Goal: Find specific page/section

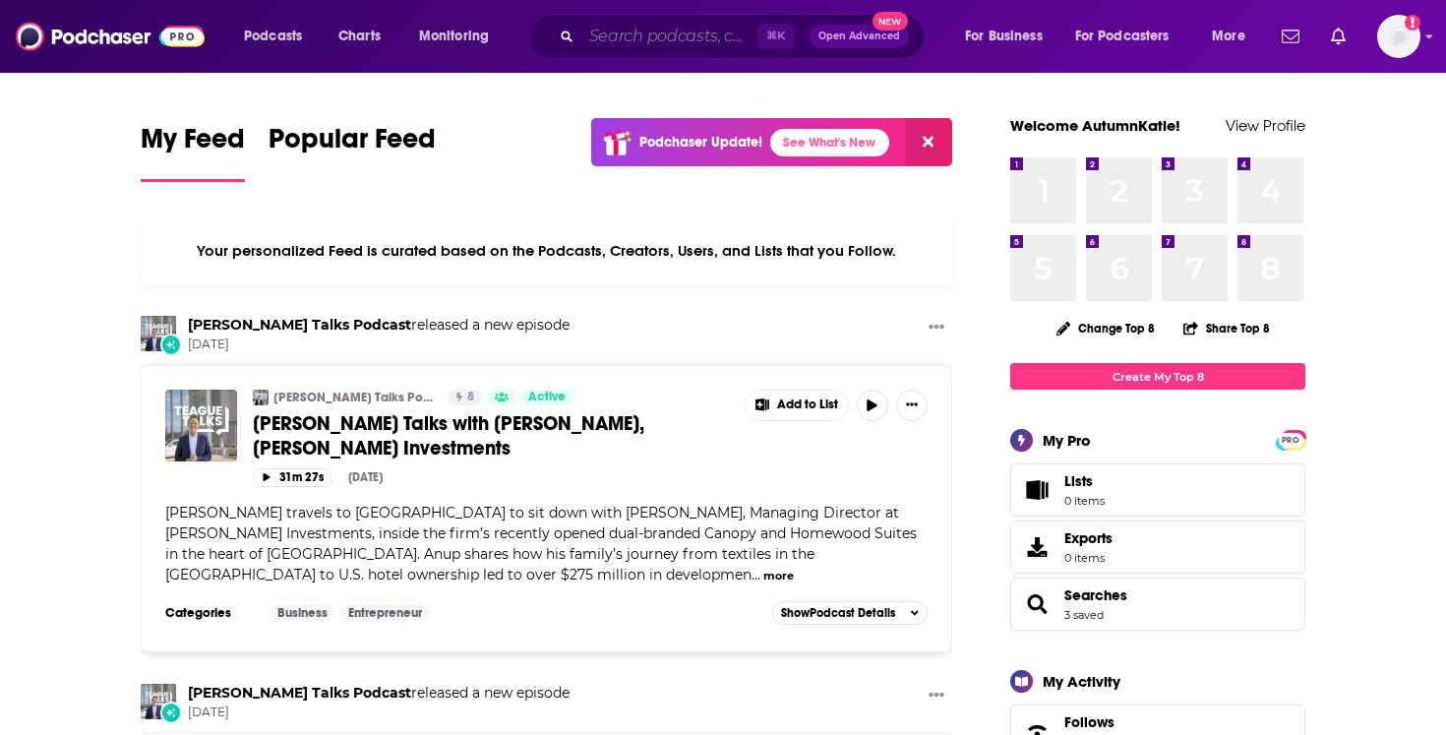
click at [644, 27] on input "Search podcasts, credits, & more..." at bounding box center [669, 36] width 176 height 31
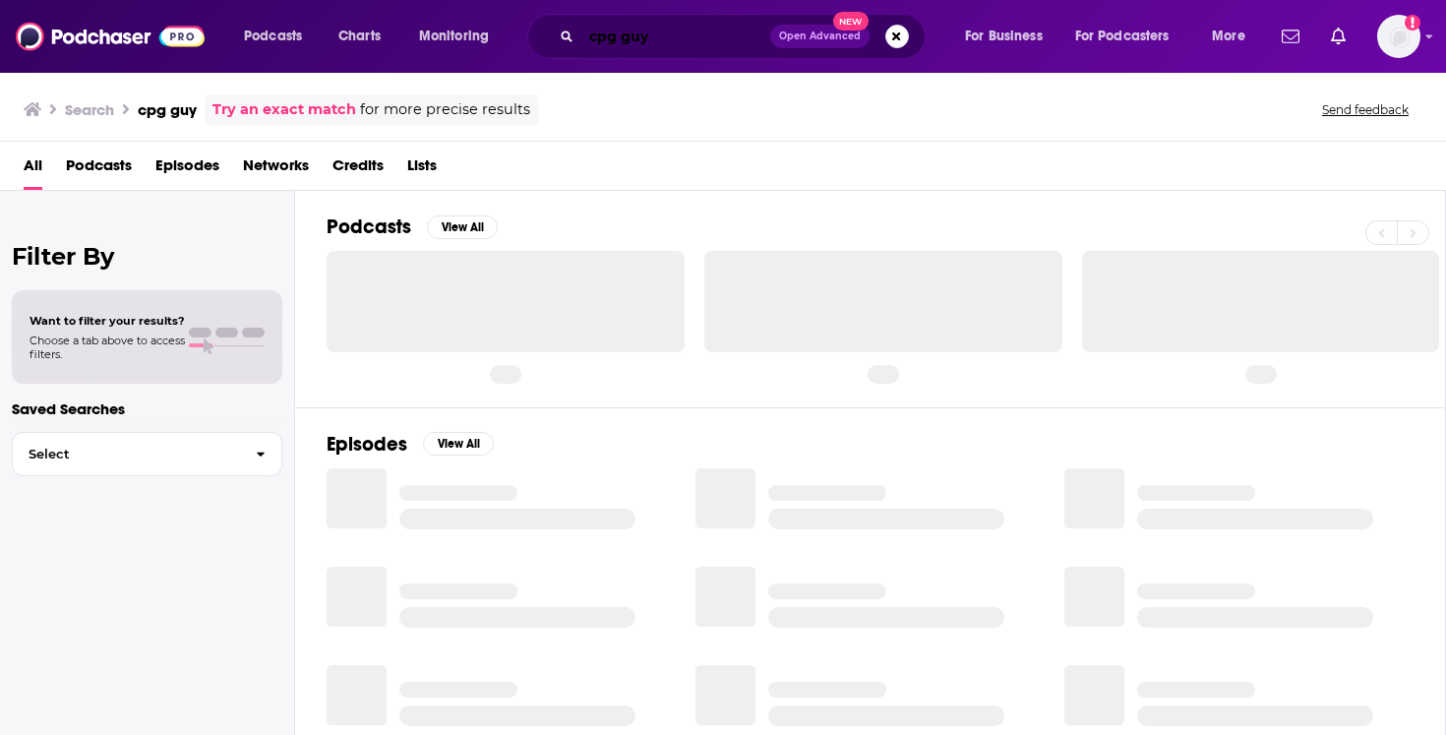
click at [673, 37] on input "cpg guy" at bounding box center [675, 36] width 189 height 31
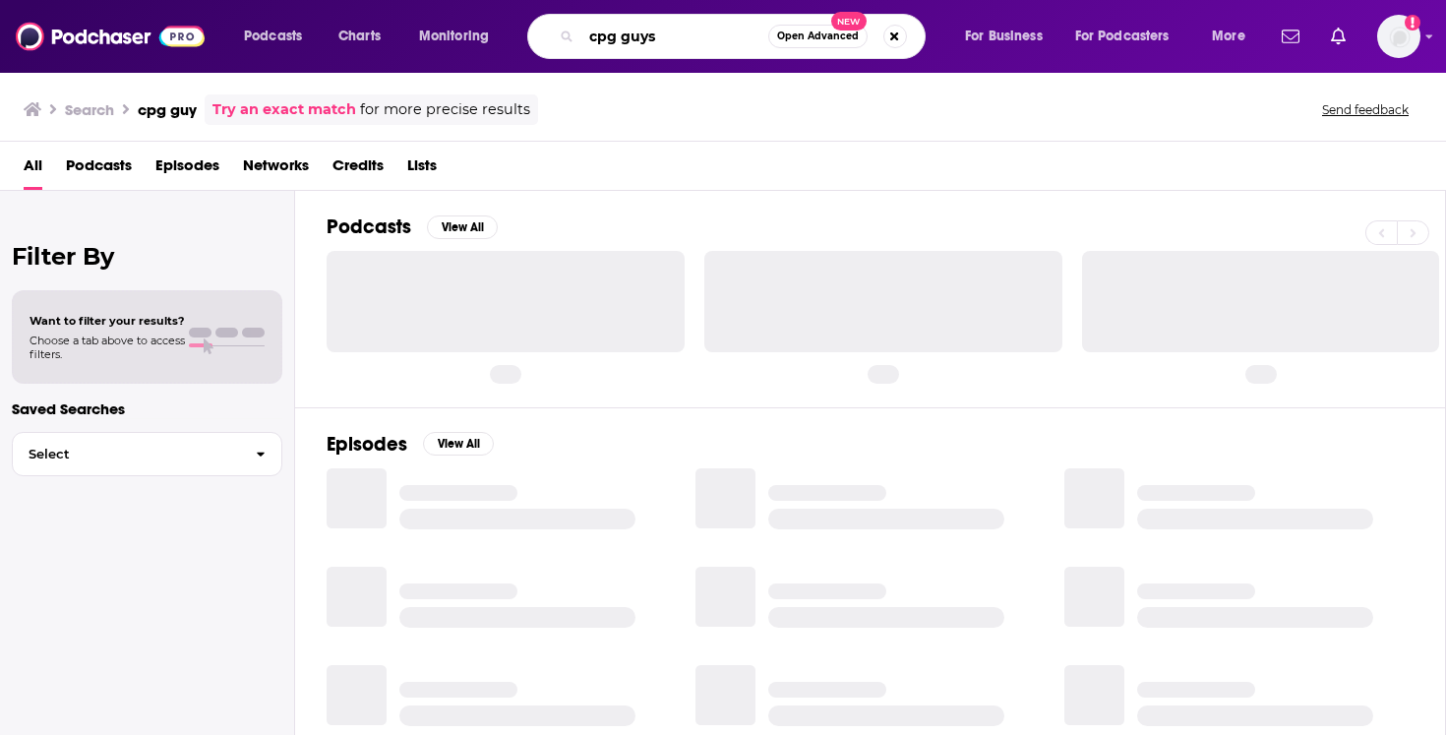
type input "cpg guys"
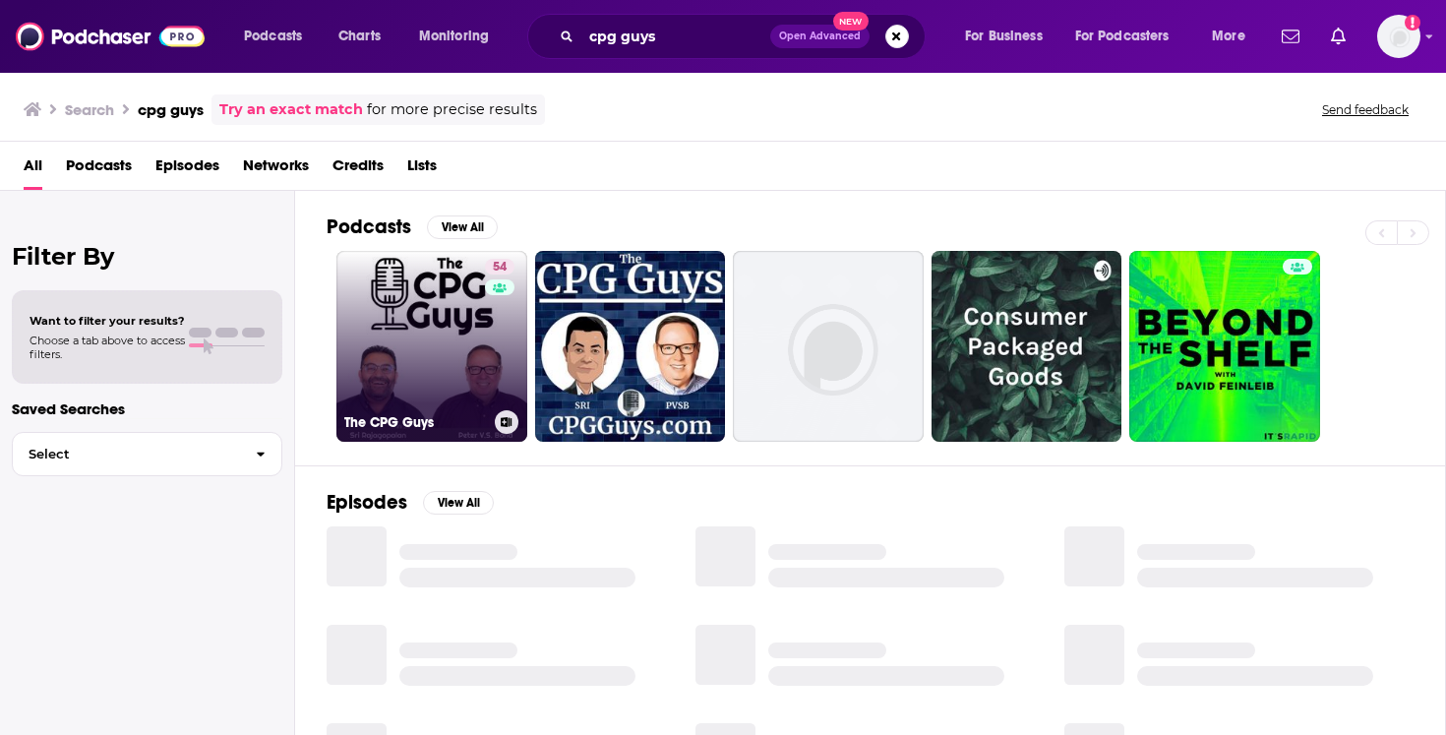
click at [439, 302] on link "54 The CPG Guys" at bounding box center [431, 346] width 191 height 191
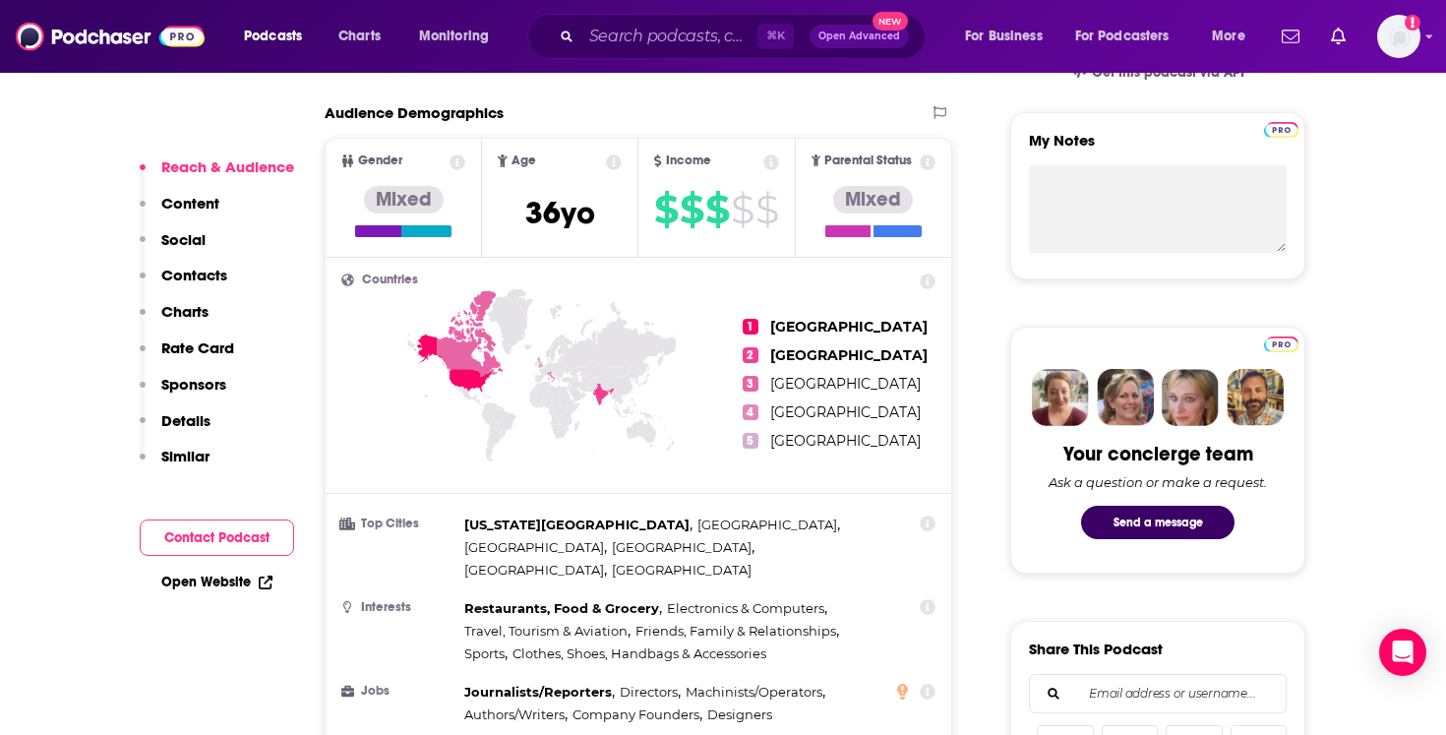
scroll to position [510, 0]
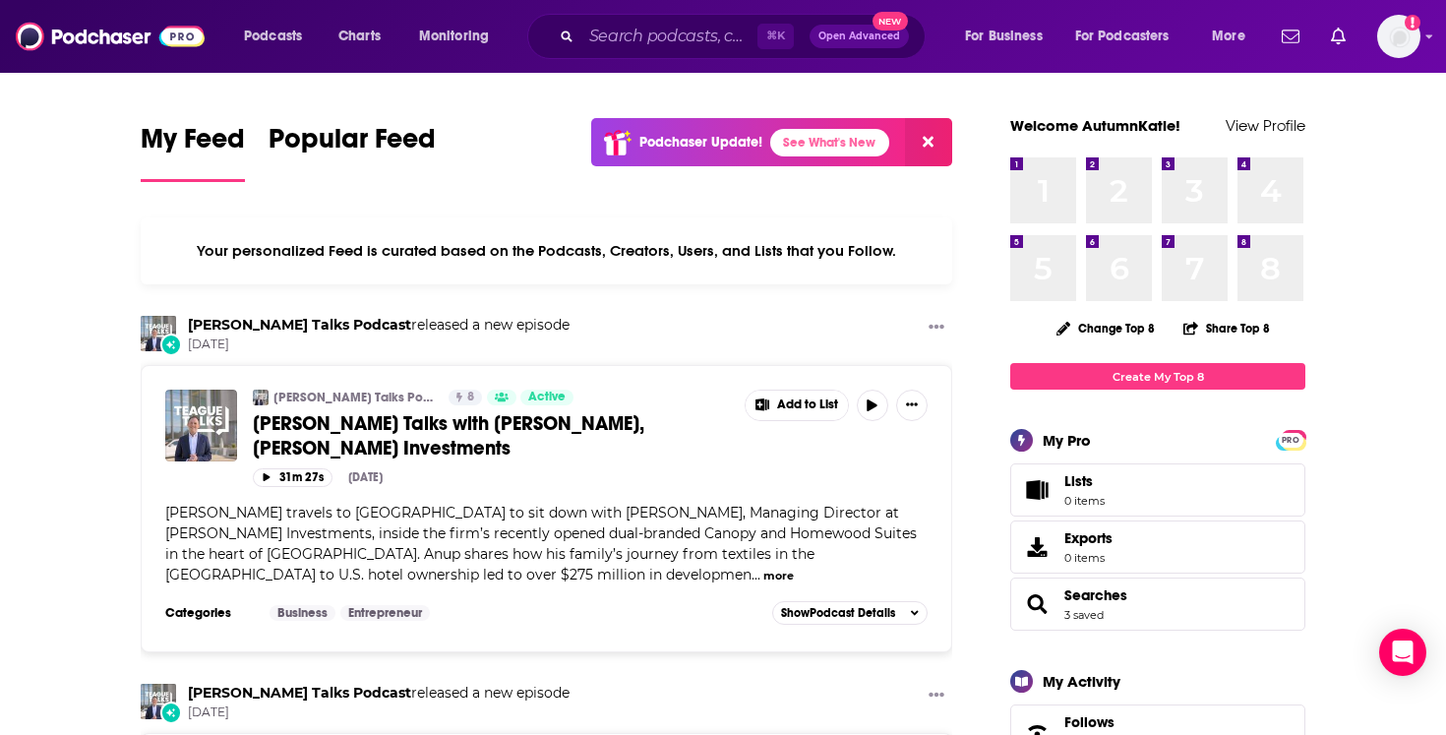
click at [927, 143] on icon at bounding box center [928, 142] width 11 height 11
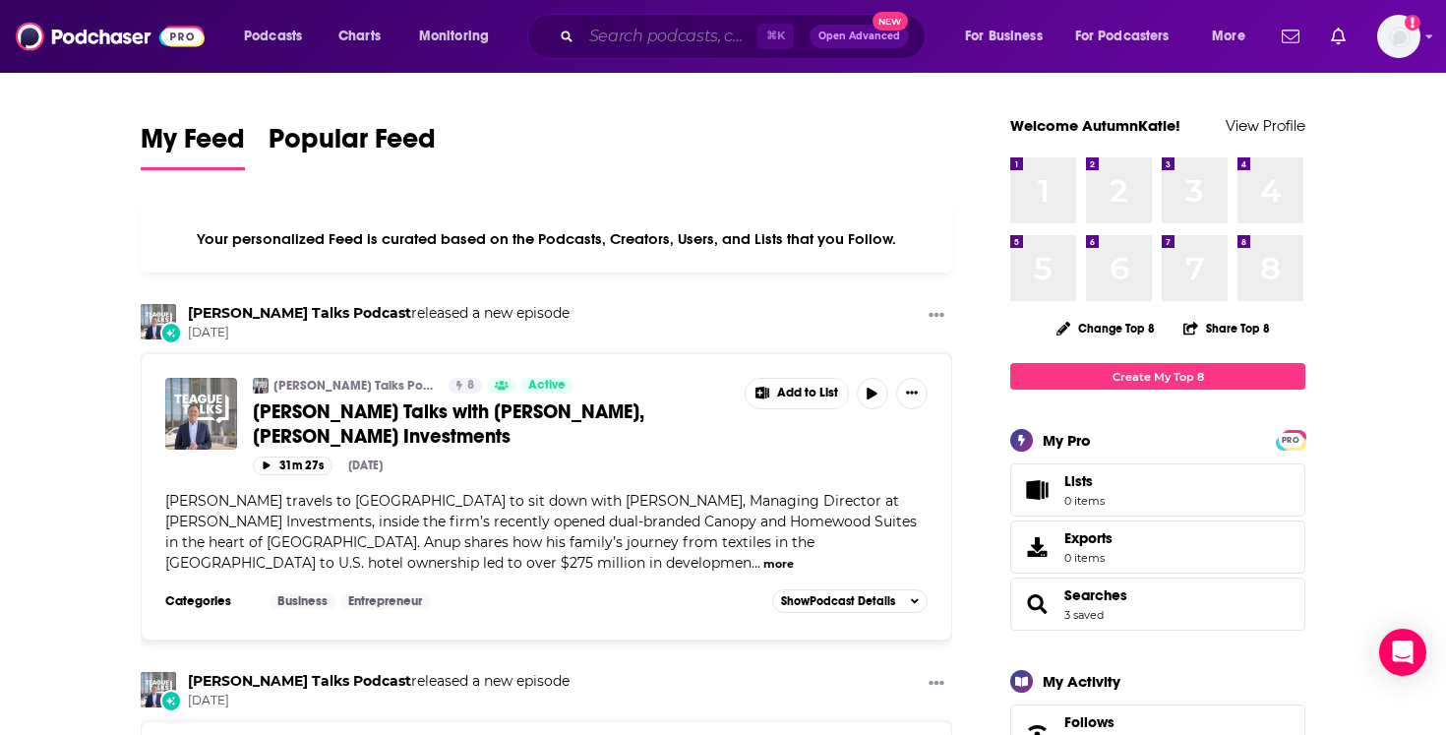
click at [652, 31] on input "Search podcasts, credits, & more..." at bounding box center [669, 36] width 176 height 31
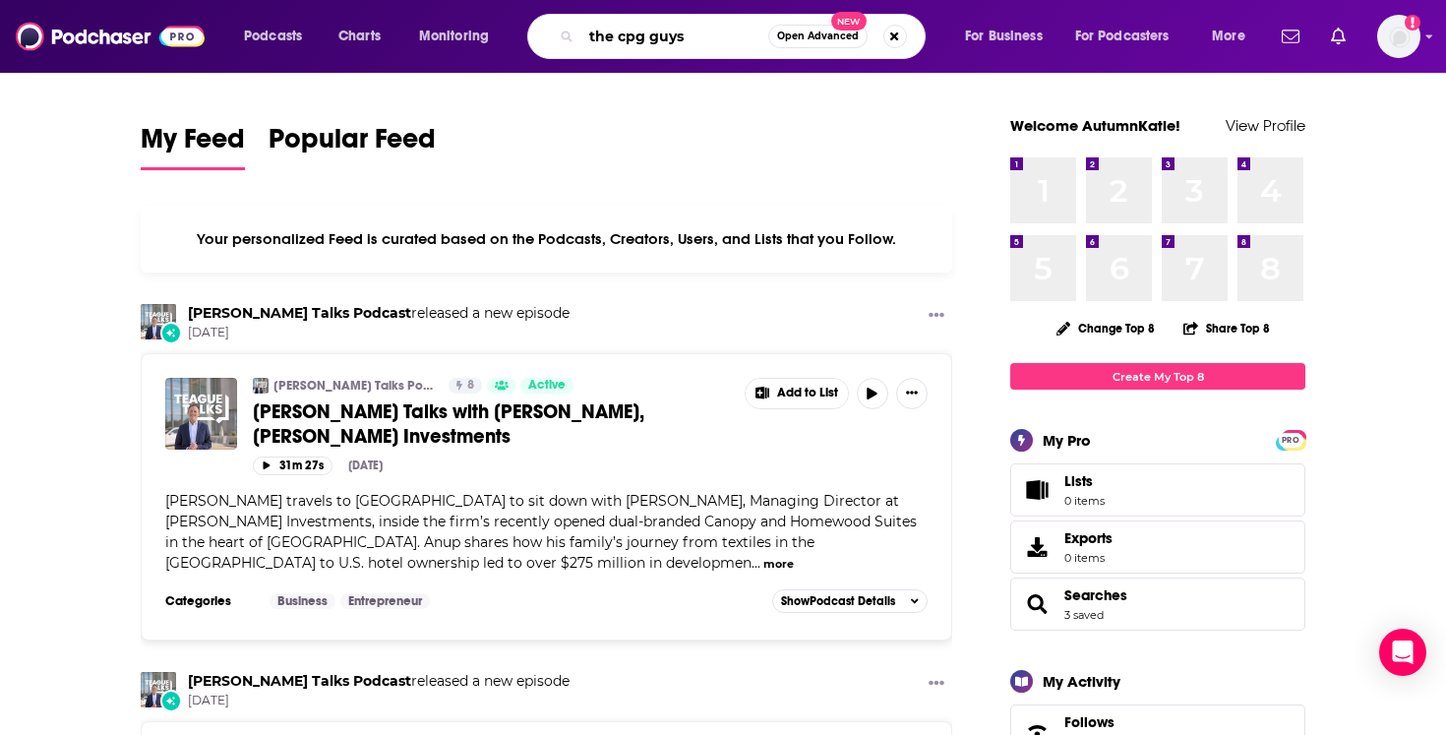
type input "the cpg guys"
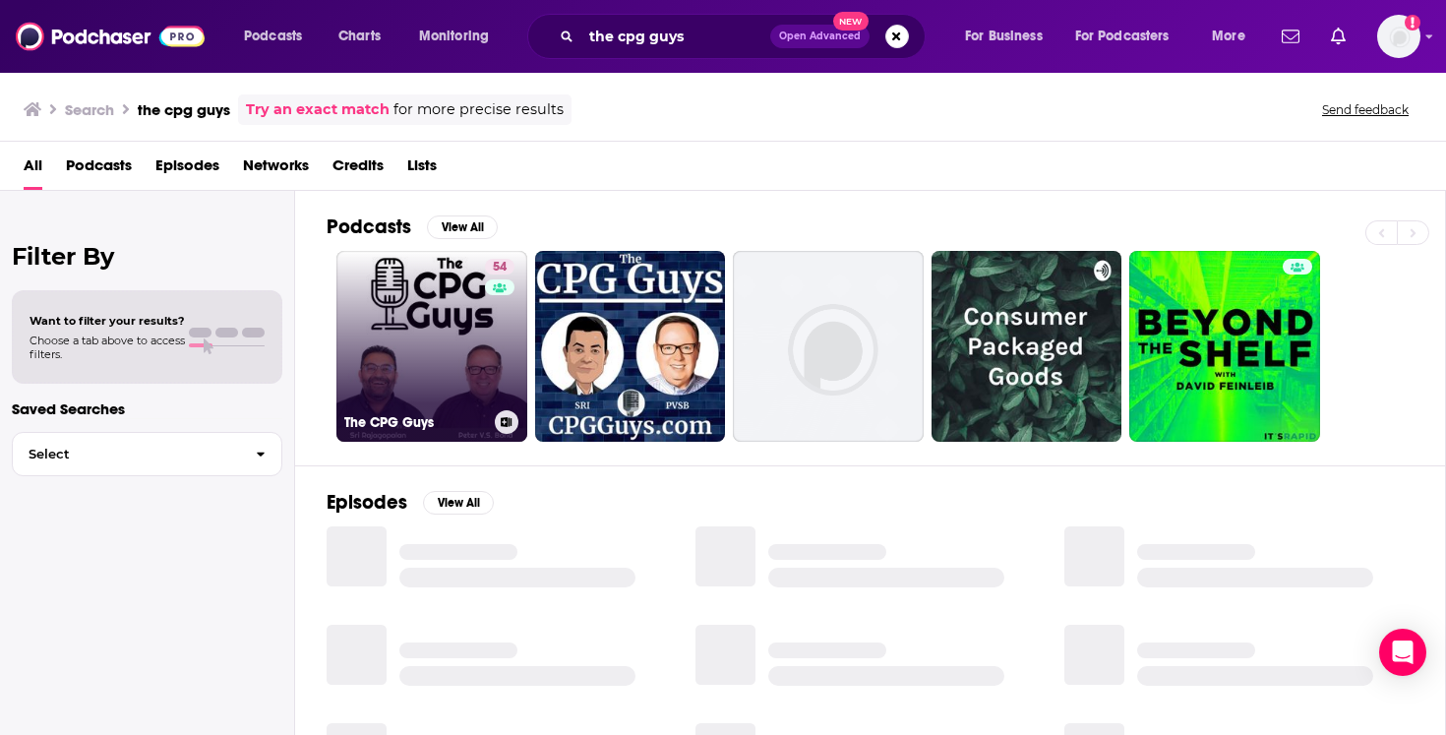
click at [459, 354] on link "54 The CPG Guys" at bounding box center [431, 346] width 191 height 191
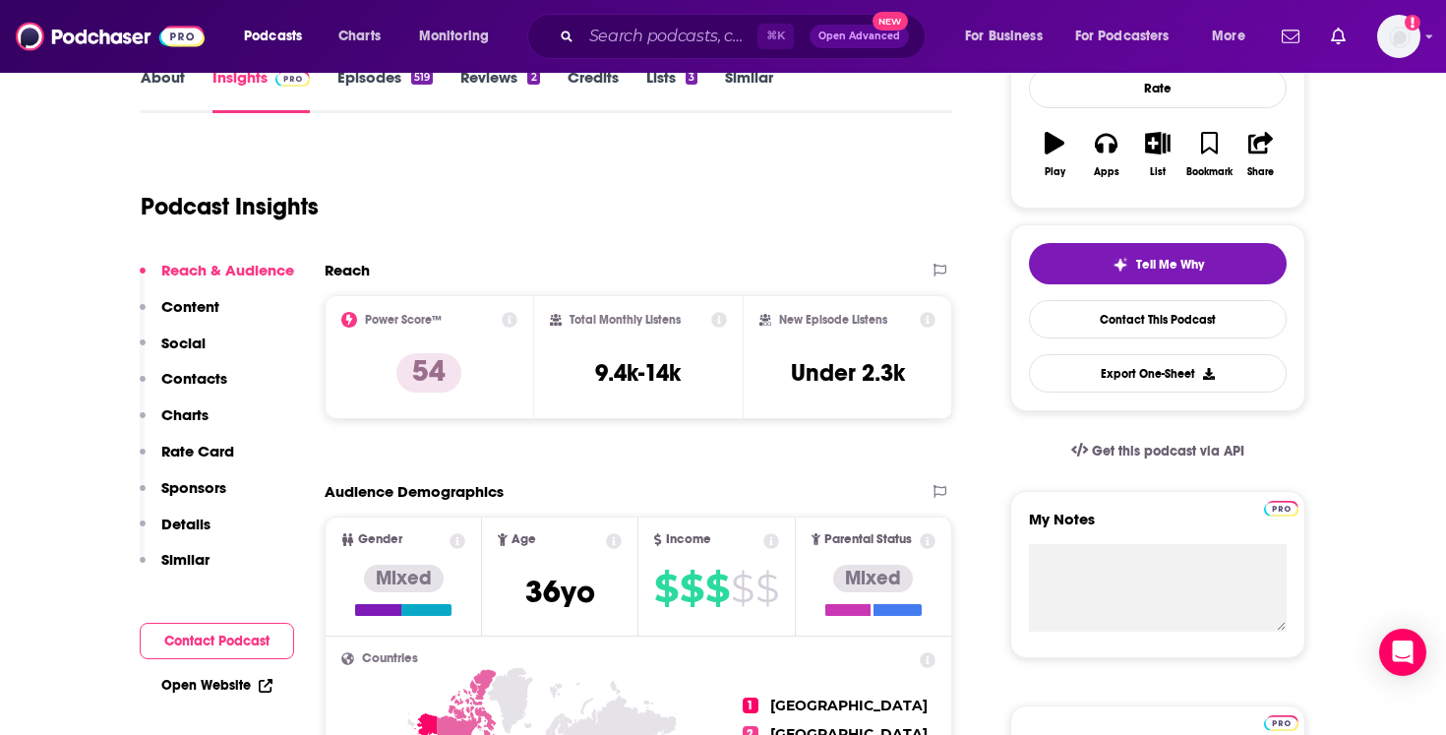
scroll to position [308, 0]
